Goal: Task Accomplishment & Management: Complete application form

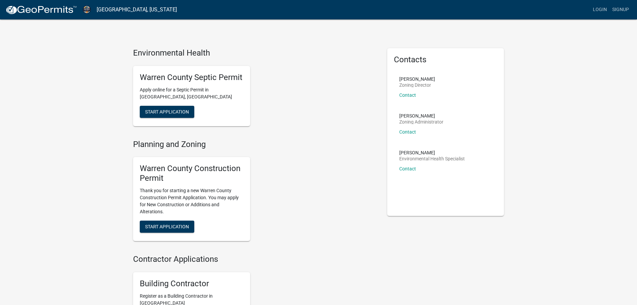
scroll to position [33, 0]
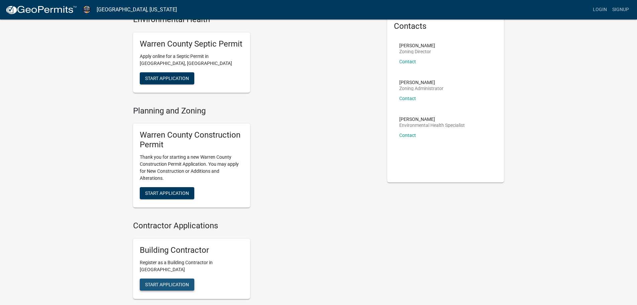
click at [170, 283] on span "Start Application" at bounding box center [167, 283] width 44 height 5
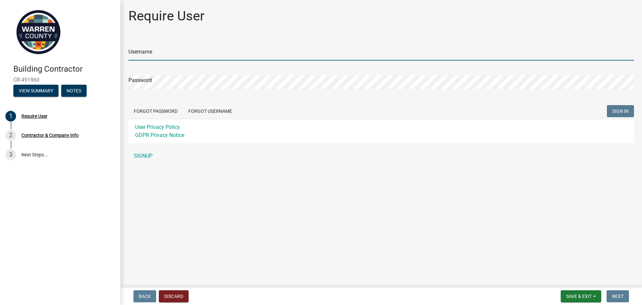
type input "tandmconstruction"
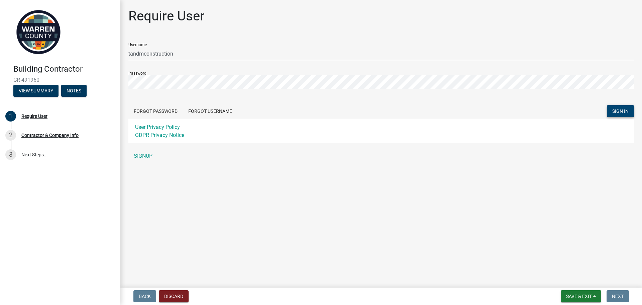
click at [622, 112] on span "SIGN IN" at bounding box center [621, 110] width 16 height 5
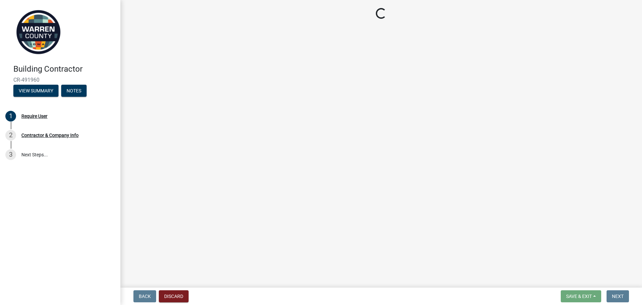
select select "IA"
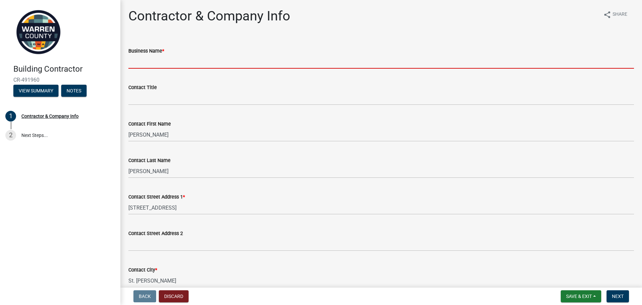
click at [134, 65] on input "Business Name *" at bounding box center [381, 62] width 506 height 14
type input "T & M Construction, LLC"
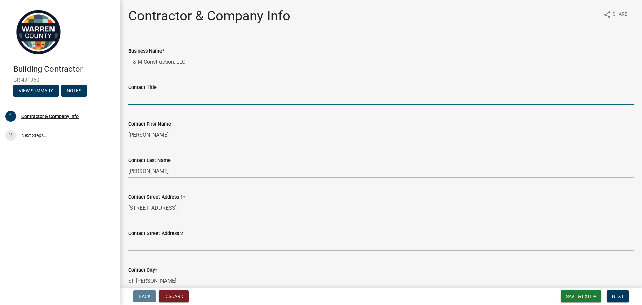
click at [136, 100] on input "Contact Title" at bounding box center [381, 98] width 506 height 14
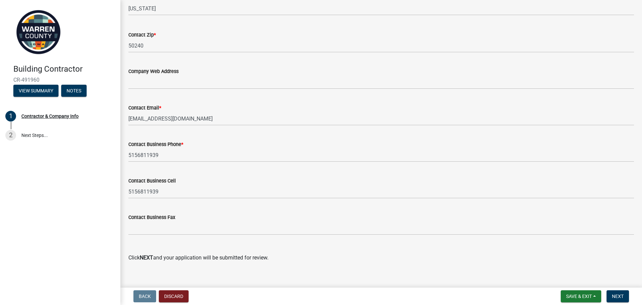
scroll to position [325, 0]
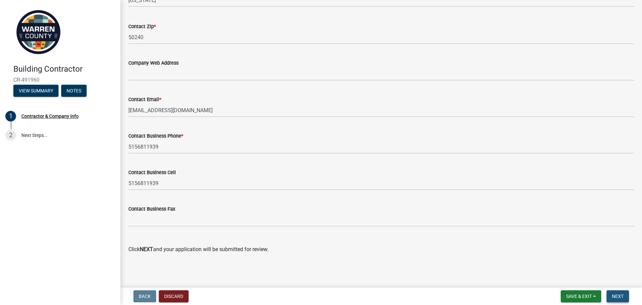
click at [619, 295] on span "Next" at bounding box center [618, 295] width 12 height 5
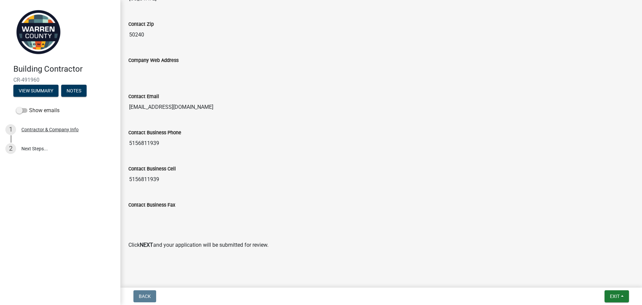
scroll to position [362, 0]
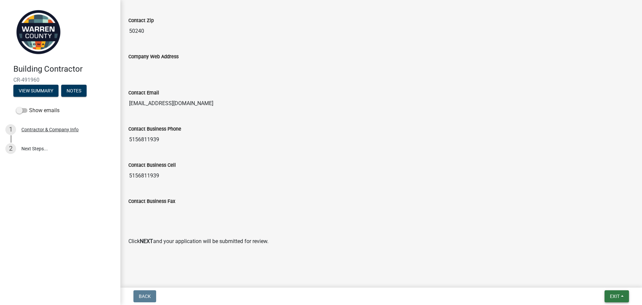
click at [621, 296] on button "Exit" at bounding box center [617, 296] width 24 height 12
click at [594, 278] on button "Save & Exit" at bounding box center [603, 279] width 54 height 16
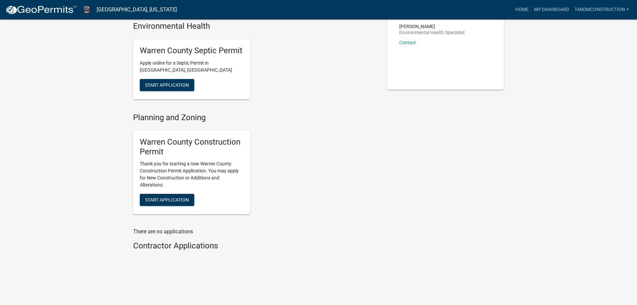
scroll to position [127, 0]
click at [177, 201] on span "Start Application" at bounding box center [167, 198] width 44 height 5
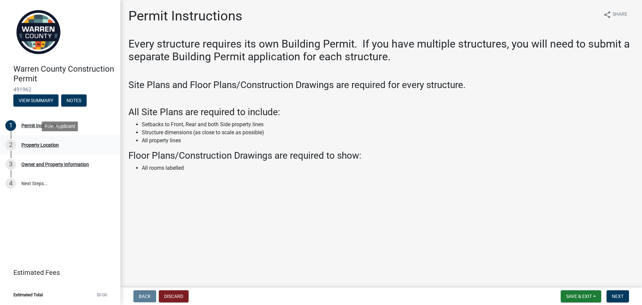
click at [37, 144] on div "Property Location" at bounding box center [39, 145] width 37 height 5
